Goal: Task Accomplishment & Management: Manage account settings

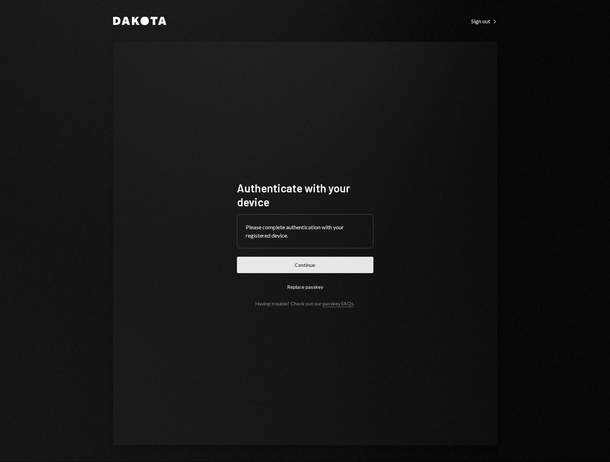
click at [310, 261] on button "Continue" at bounding box center [305, 265] width 136 height 16
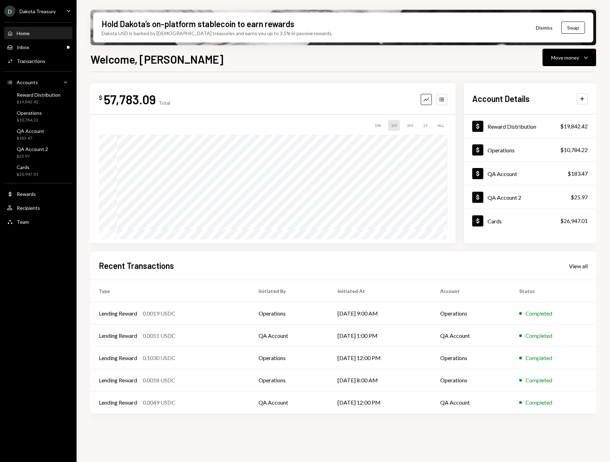
click at [69, 12] on icon "Caret Down" at bounding box center [69, 11] width 8 height 8
click at [84, 202] on div "Hold Dakota’s on-platform stablecoin to earn rewards Dakota USD is backed by U.…" at bounding box center [344, 231] width 534 height 462
drag, startPoint x: 182, startPoint y: 58, endPoint x: 90, endPoint y: 59, distance: 91.9
click at [91, 59] on div "Welcome, [PERSON_NAME] Move money Caret Down" at bounding box center [344, 58] width 506 height 15
click at [91, 59] on h1 "Welcome, [PERSON_NAME]" at bounding box center [157, 59] width 133 height 14
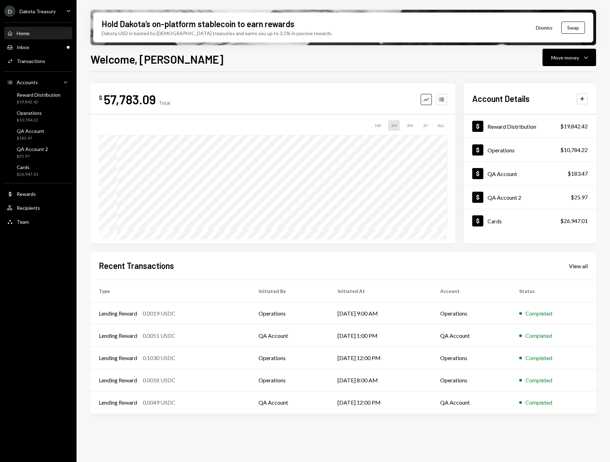
click at [69, 8] on icon "Caret Down" at bounding box center [69, 11] width 8 height 8
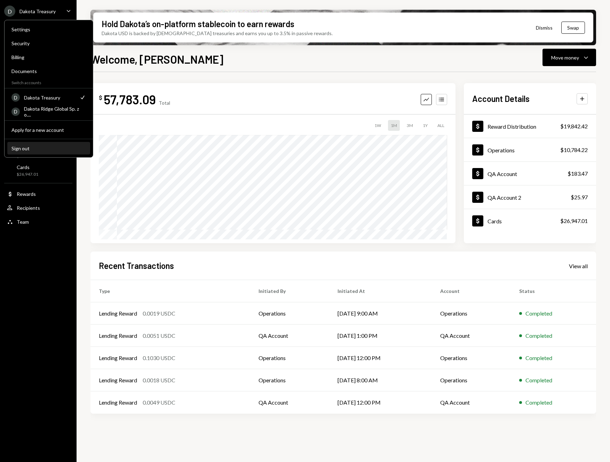
click at [43, 151] on div "Sign out" at bounding box center [48, 149] width 75 height 6
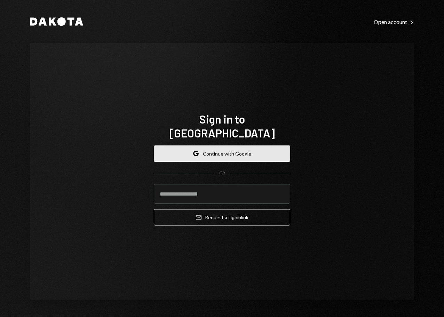
click at [257, 150] on button "Google Continue with Google" at bounding box center [222, 154] width 136 height 16
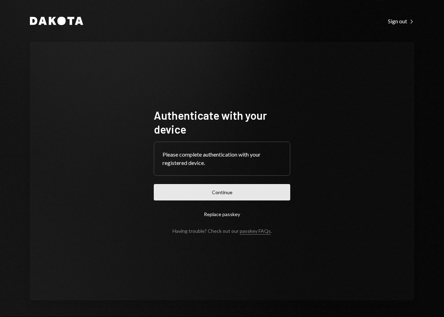
click at [238, 190] on button "Continue" at bounding box center [222, 192] width 136 height 16
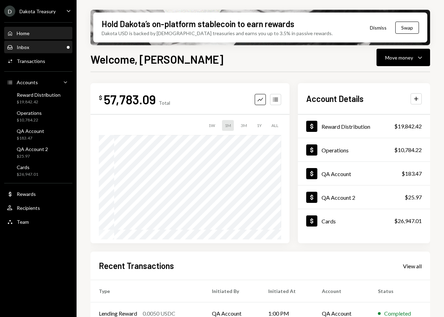
click at [49, 49] on div "Inbox Inbox" at bounding box center [38, 47] width 63 height 6
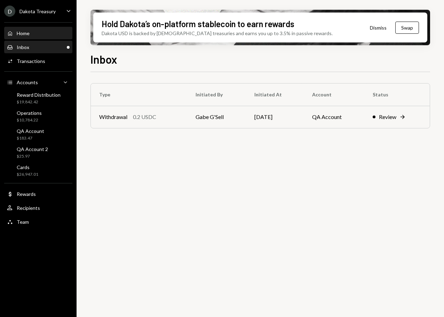
click at [44, 34] on div "Home Home" at bounding box center [38, 33] width 63 height 6
